Goal: Transaction & Acquisition: Purchase product/service

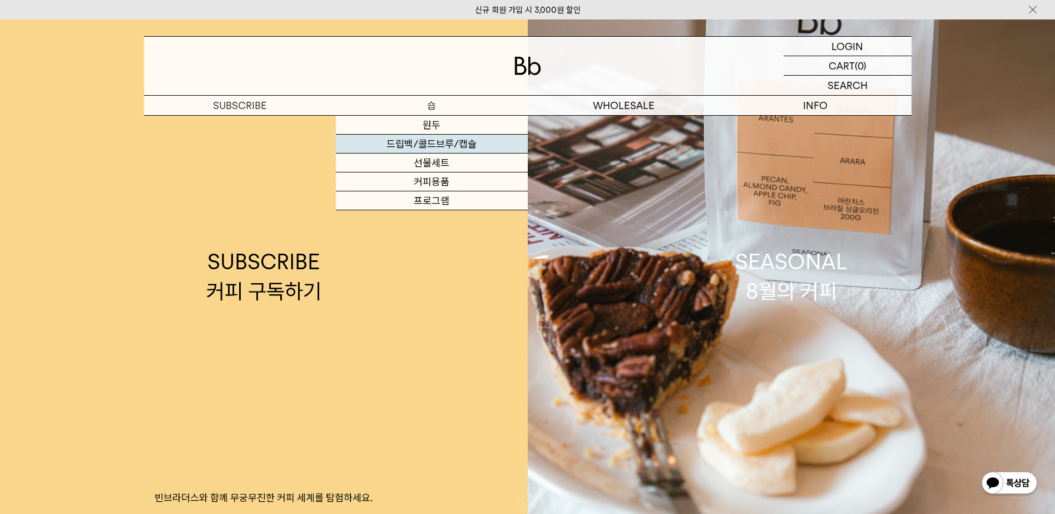
click at [440, 143] on link "드립백/콜드브루/캡슐" at bounding box center [432, 144] width 192 height 19
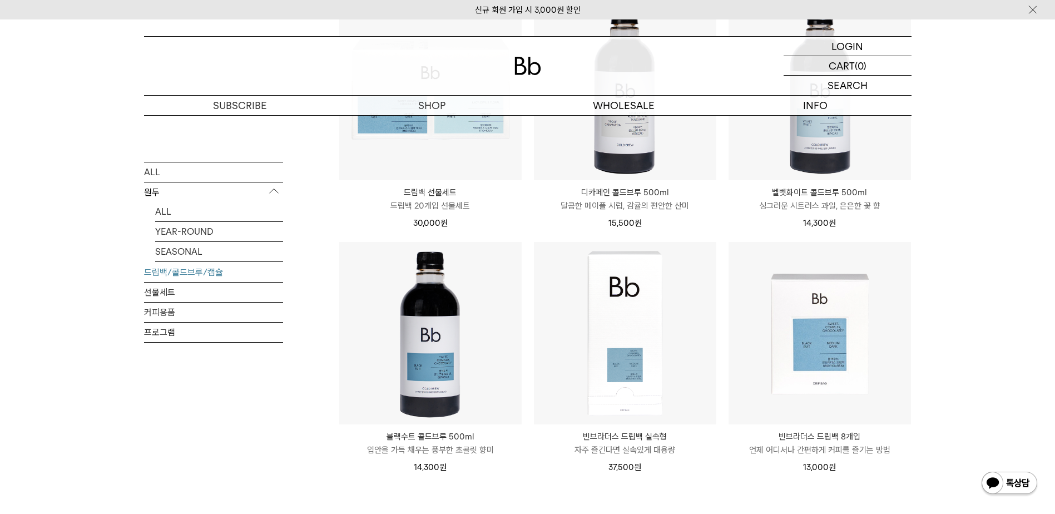
scroll to position [723, 0]
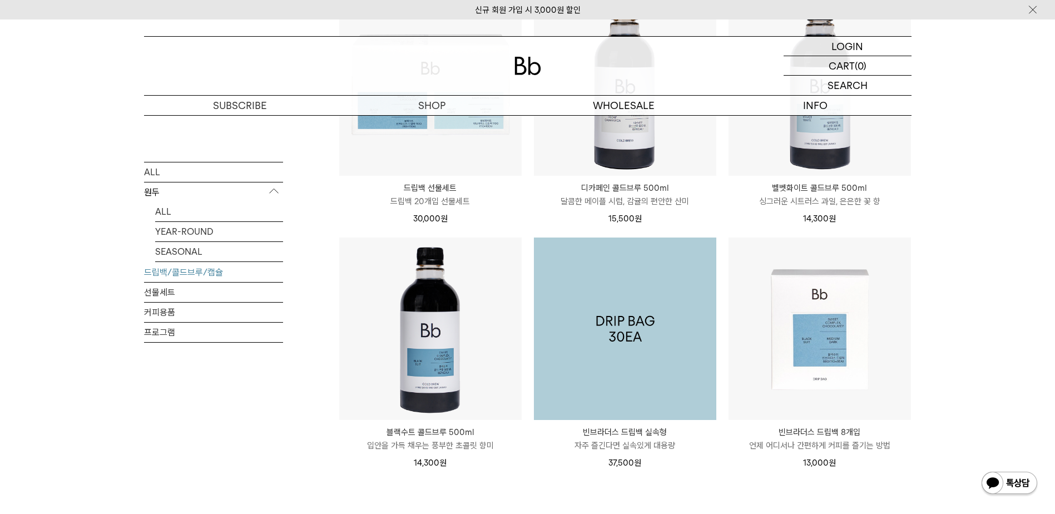
click at [639, 321] on img at bounding box center [625, 328] width 182 height 182
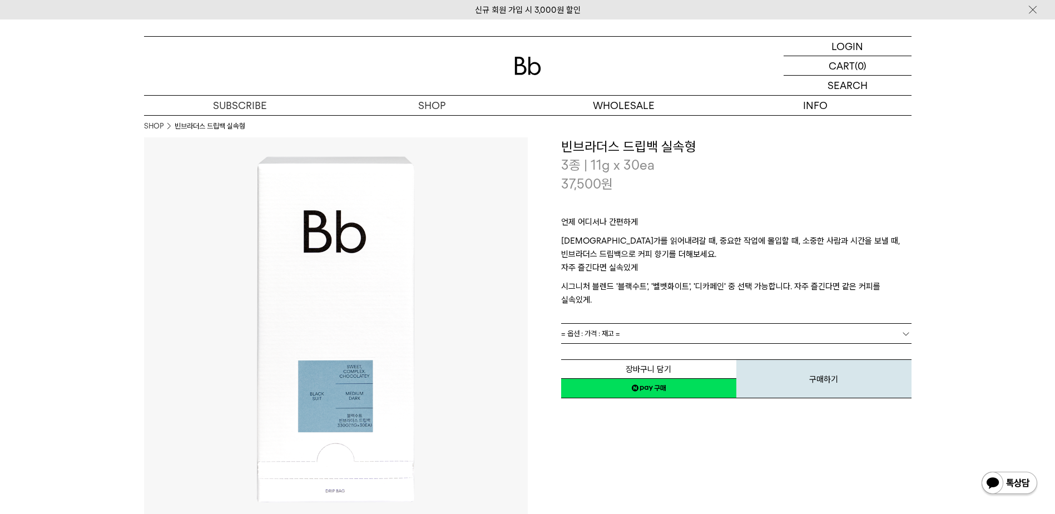
click at [870, 324] on link "= 옵션 : 가격 : 재고 =" at bounding box center [736, 333] width 350 height 19
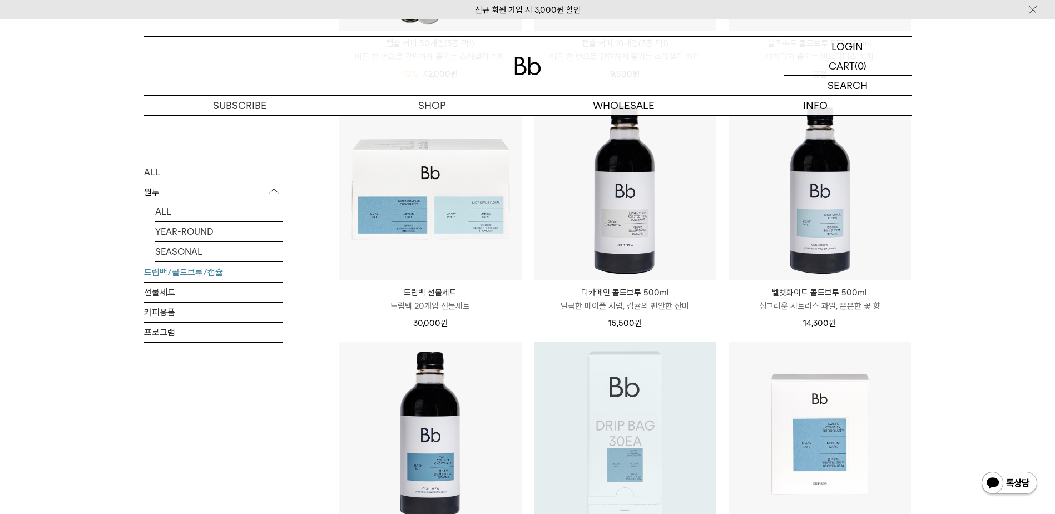
scroll to position [611, 0]
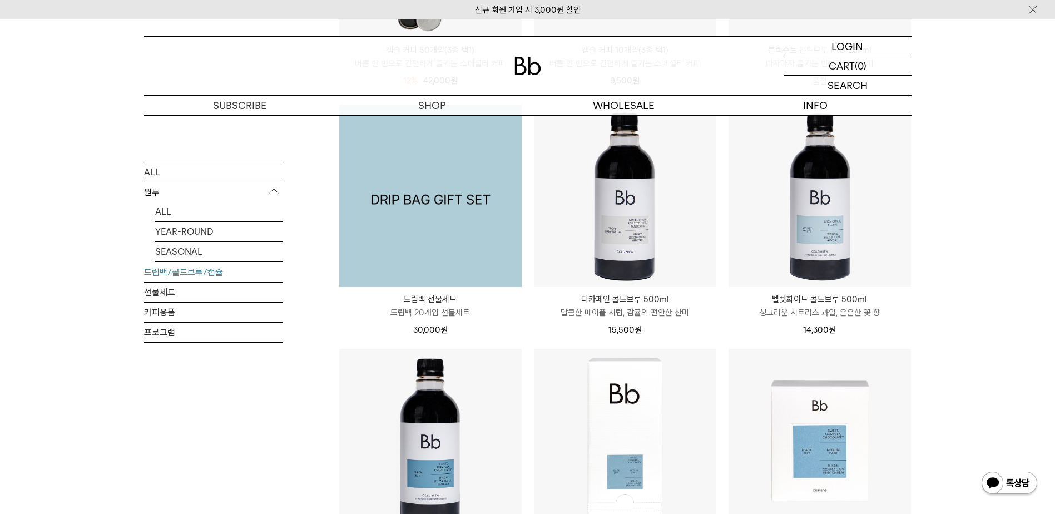
click at [416, 233] on img at bounding box center [430, 196] width 182 height 182
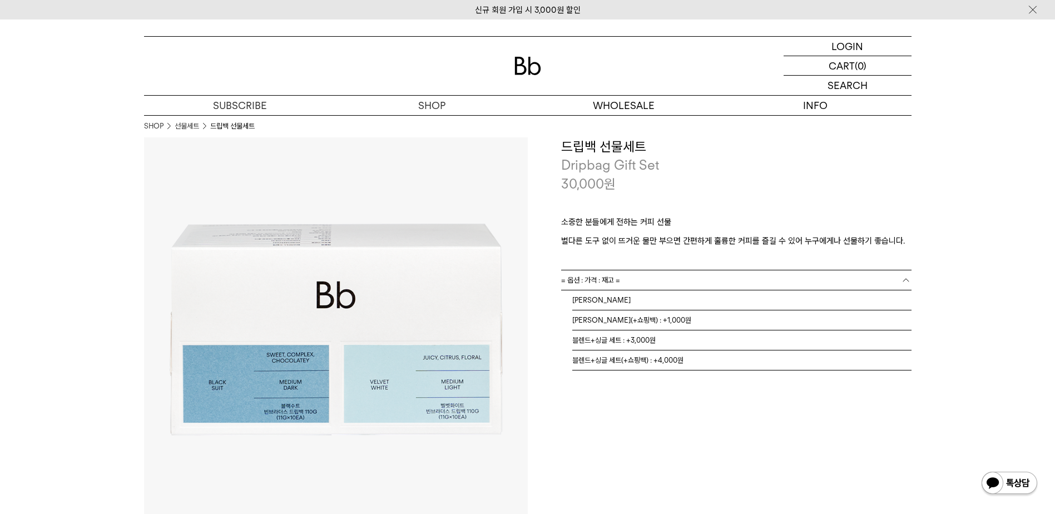
click at [660, 274] on link "= 옵션 : 가격 : 재고 =" at bounding box center [736, 279] width 350 height 19
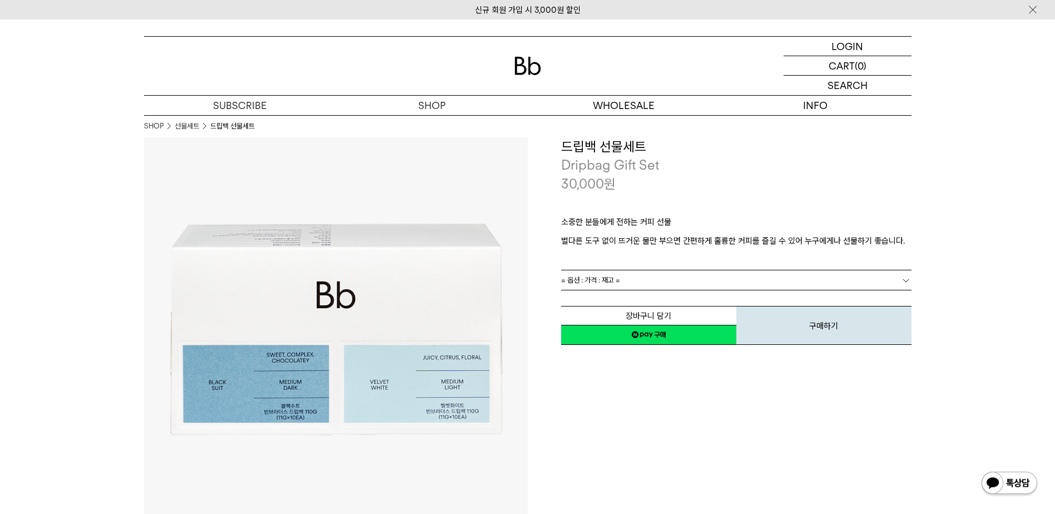
click at [660, 274] on link "= 옵션 : 가격 : 재고 =" at bounding box center [736, 279] width 350 height 19
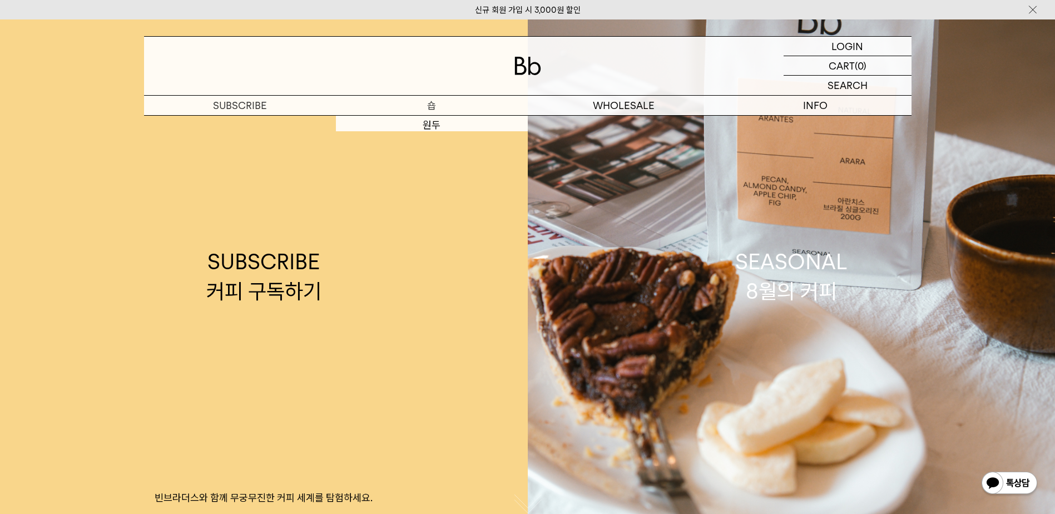
click at [424, 106] on p "숍" at bounding box center [432, 105] width 192 height 19
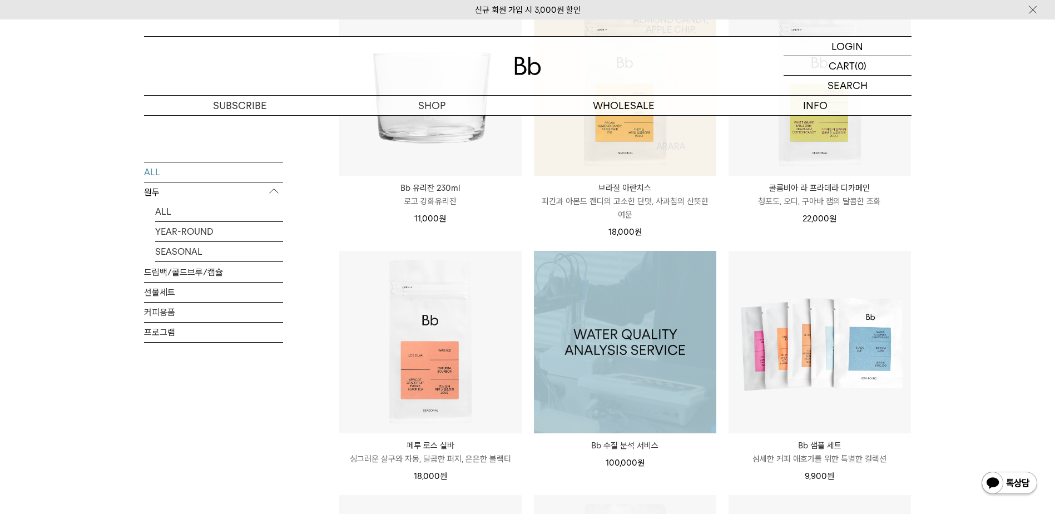
scroll to position [889, 0]
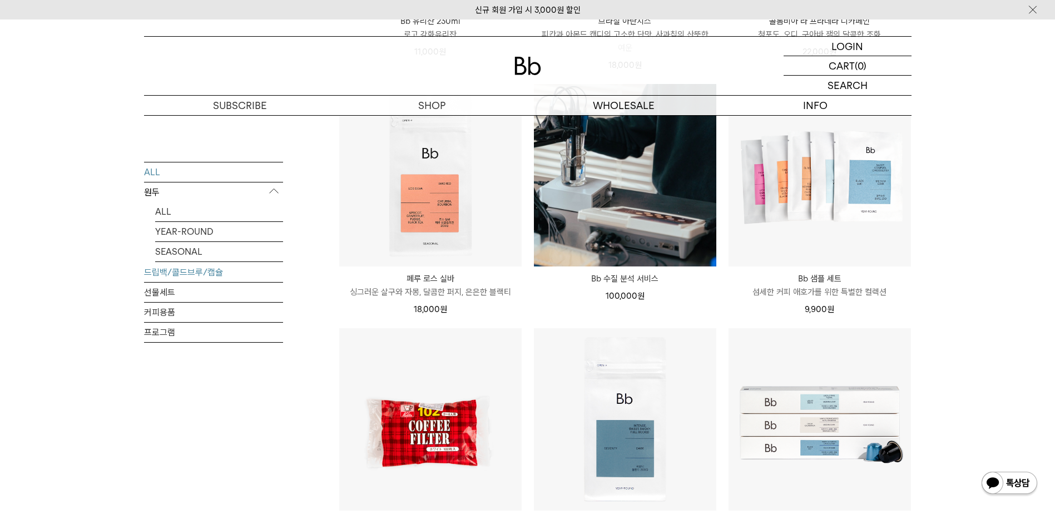
click at [171, 265] on link "드립백/콜드브루/캡슐" at bounding box center [213, 271] width 139 height 19
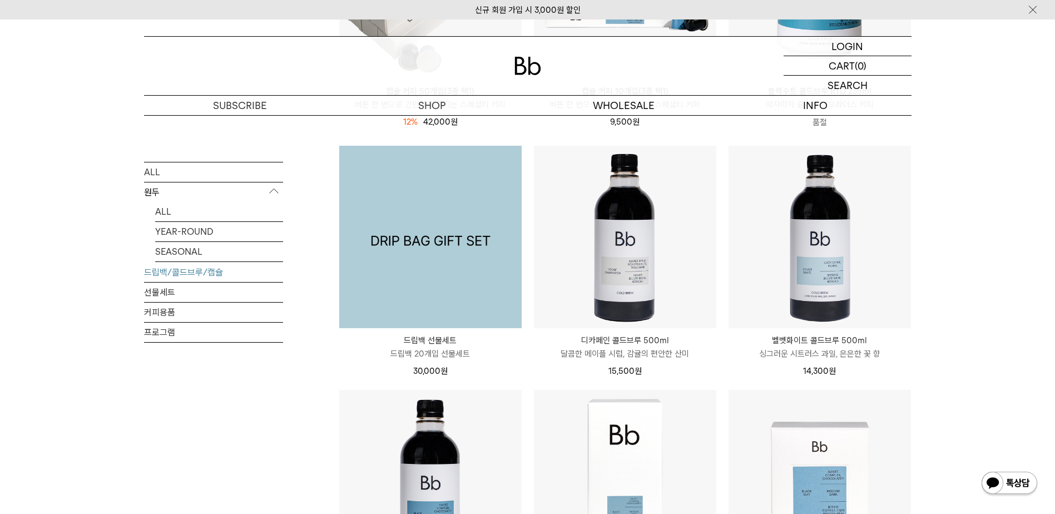
scroll to position [723, 0]
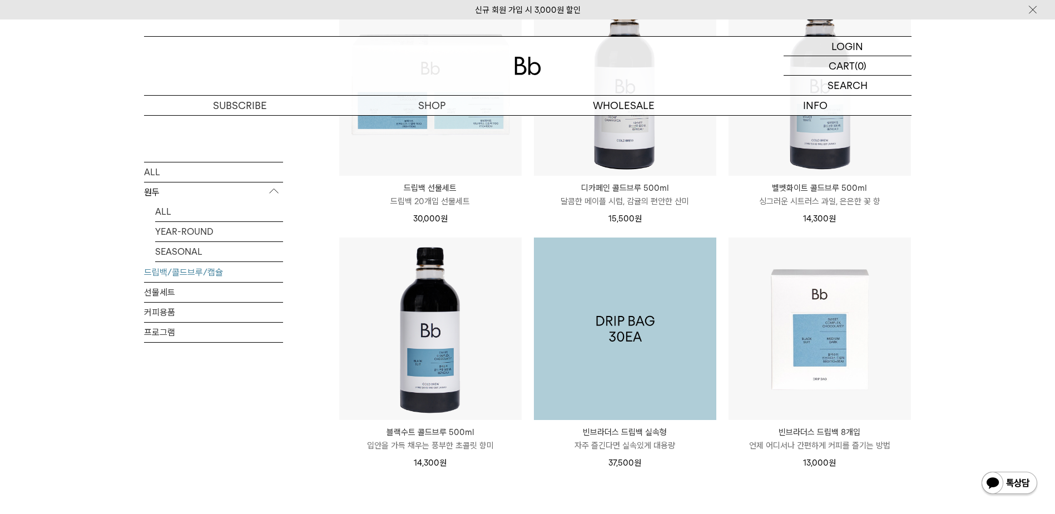
click at [659, 331] on img at bounding box center [625, 328] width 182 height 182
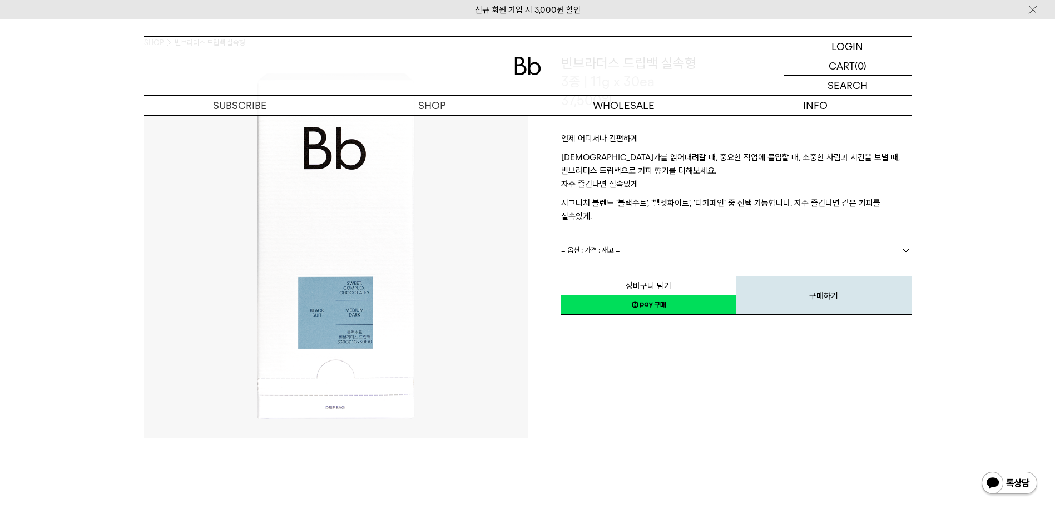
scroll to position [111, 0]
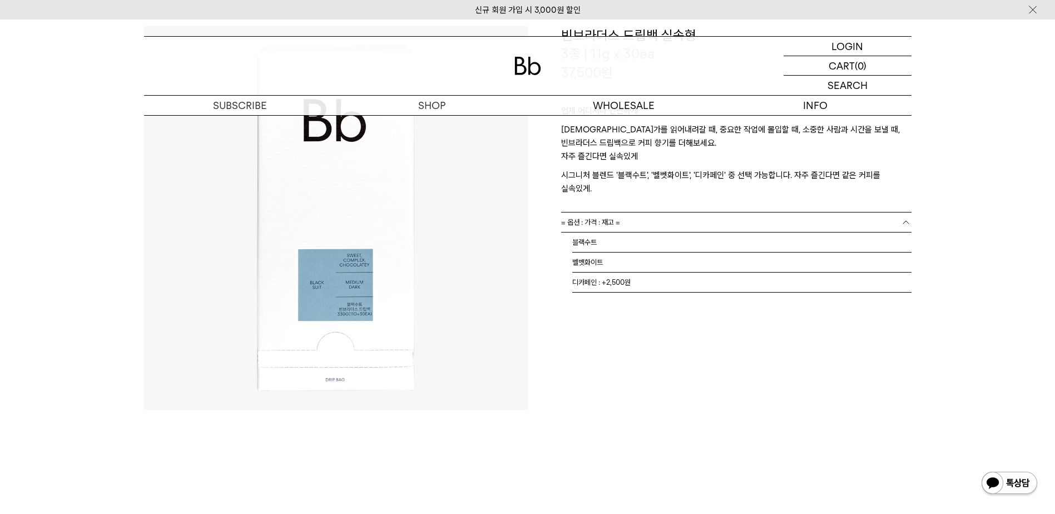
click at [665, 212] on link "= 옵션 : 가격 : 재고 =" at bounding box center [736, 221] width 350 height 19
drag, startPoint x: 638, startPoint y: 205, endPoint x: 638, endPoint y: 219, distance: 13.9
click at [638, 212] on link "= 옵션 : 가격 : 재고 =" at bounding box center [736, 221] width 350 height 19
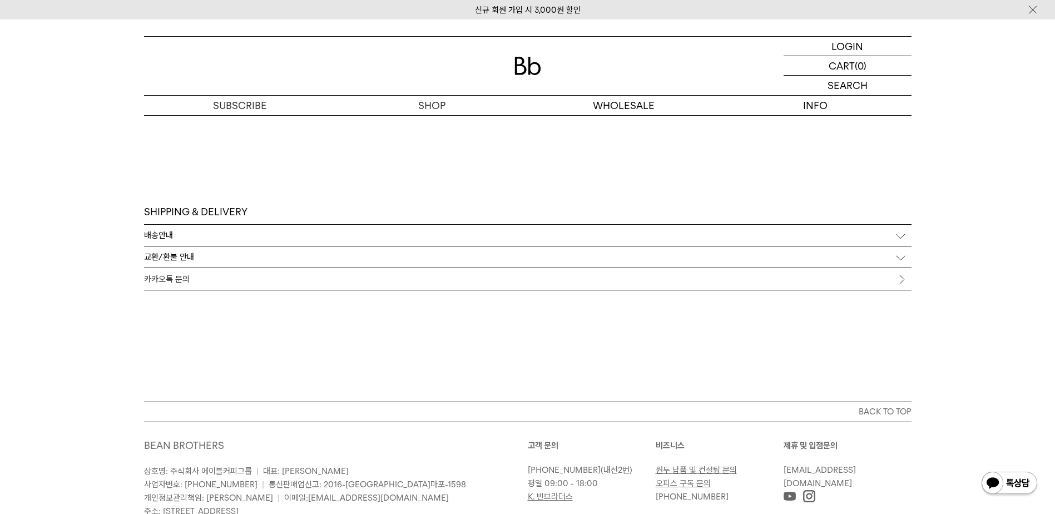
scroll to position [2618, 0]
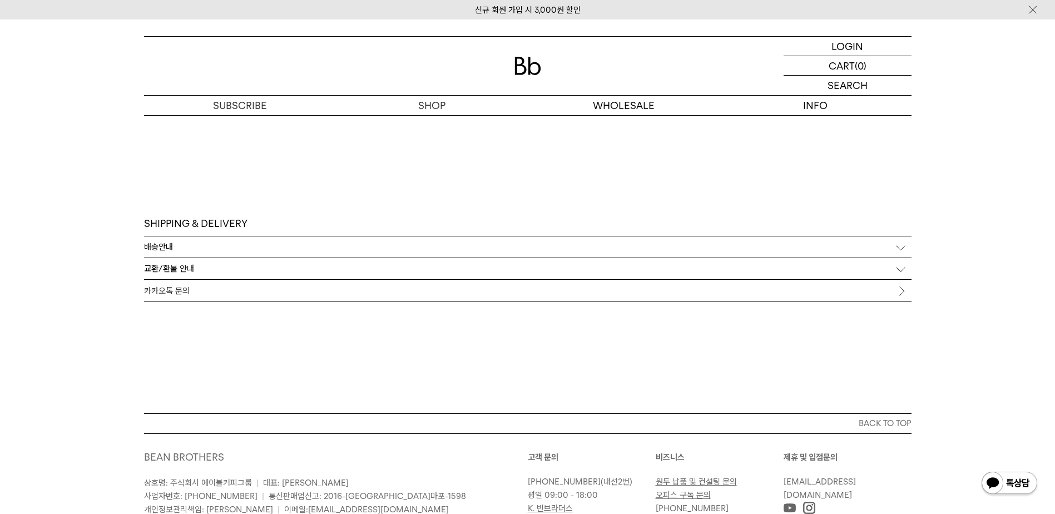
click at [184, 243] on div "배송안내" at bounding box center [527, 246] width 767 height 21
